Goal: Complete application form

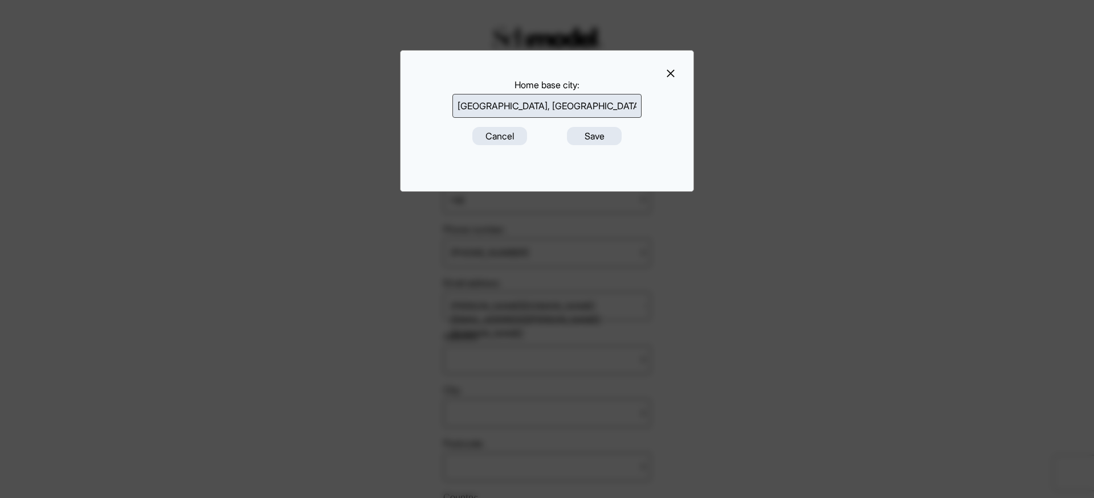
scroll to position [243, 0]
click at [508, 140] on button "Cancel" at bounding box center [499, 136] width 55 height 18
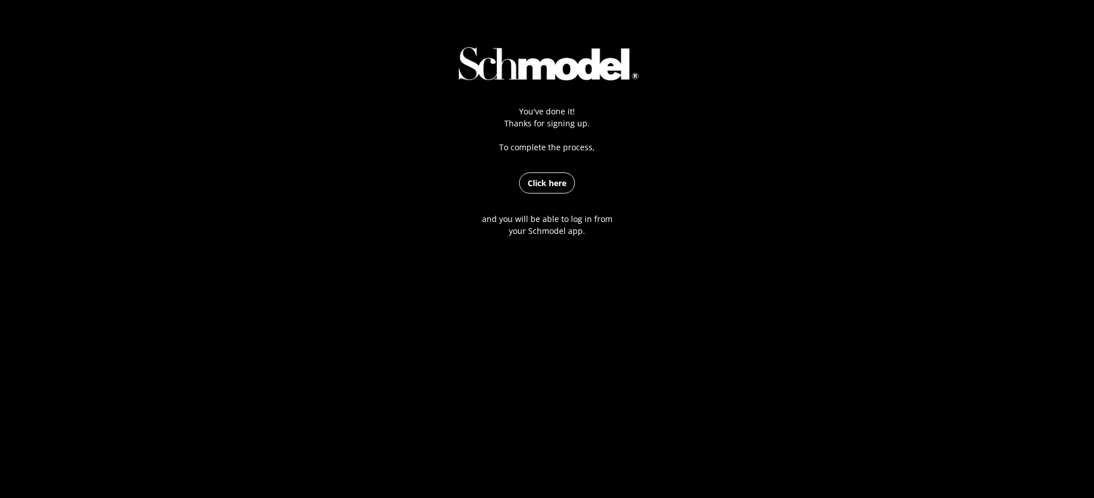
click at [766, 232] on div "You've done it! Thanks for signing up. To complete the process, Click here and …" at bounding box center [547, 249] width 1094 height 498
click at [806, 306] on div "You've done it! Thanks for signing up. To complete the process, Click here and …" at bounding box center [547, 249] width 1094 height 498
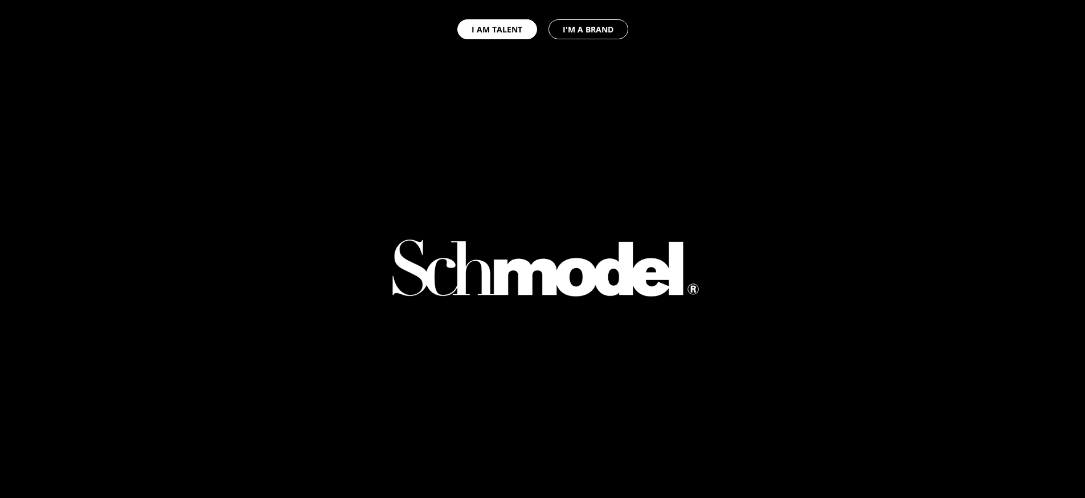
select select "GB"
click at [509, 32] on button "I AM TALENT" at bounding box center [497, 29] width 80 height 20
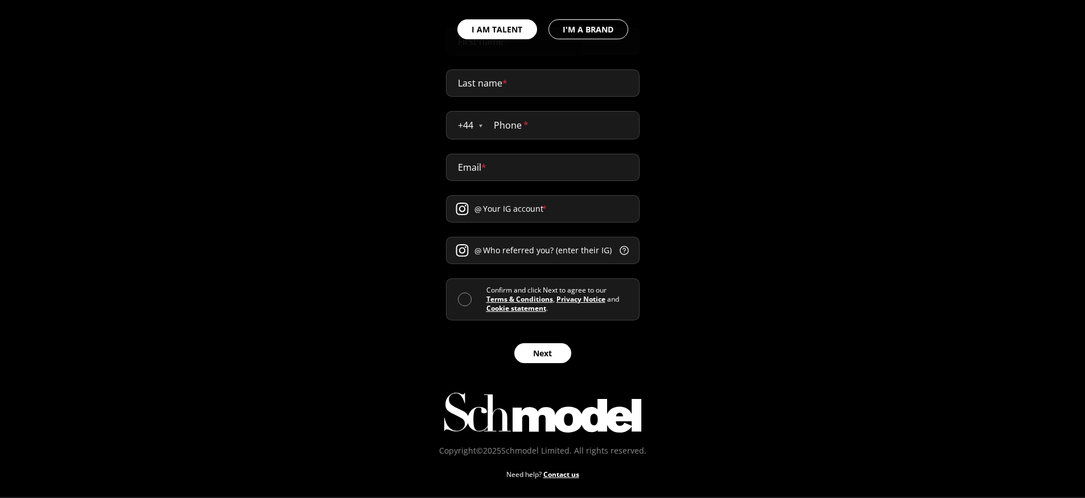
scroll to position [665, 0]
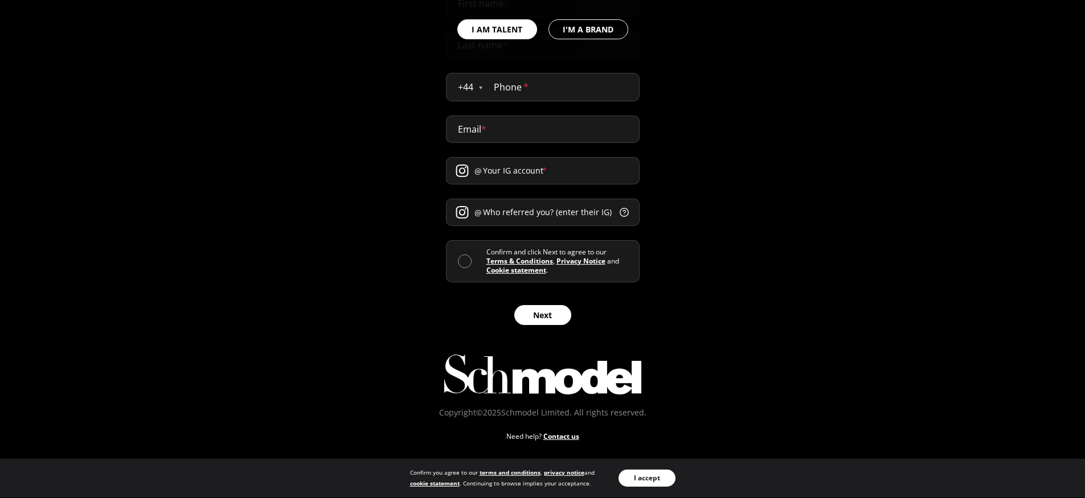
click at [659, 478] on button "I accept" at bounding box center [647, 478] width 57 height 17
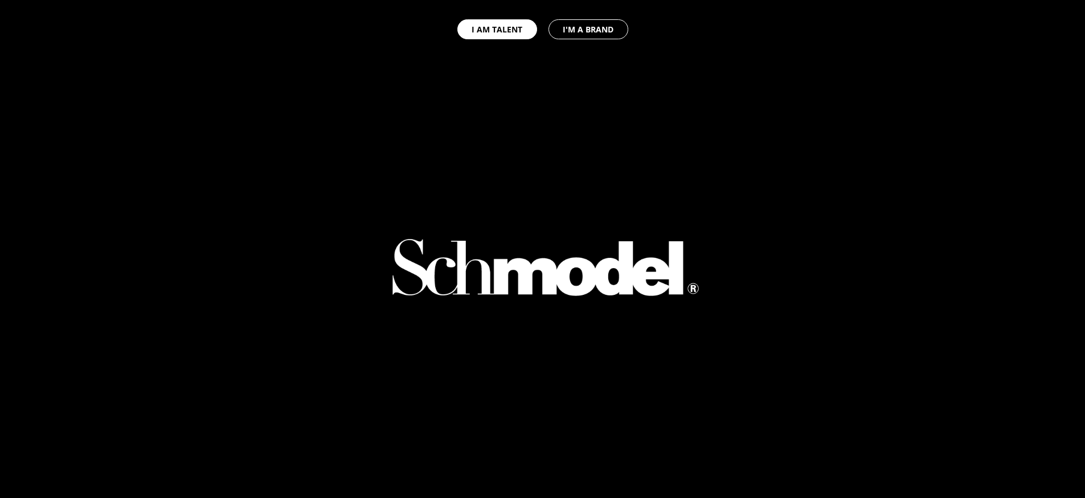
scroll to position [0, 0]
click at [766, 212] on div at bounding box center [542, 274] width 1085 height 549
click at [912, 71] on div at bounding box center [542, 274] width 1085 height 549
